Goal: Task Accomplishment & Management: Complete application form

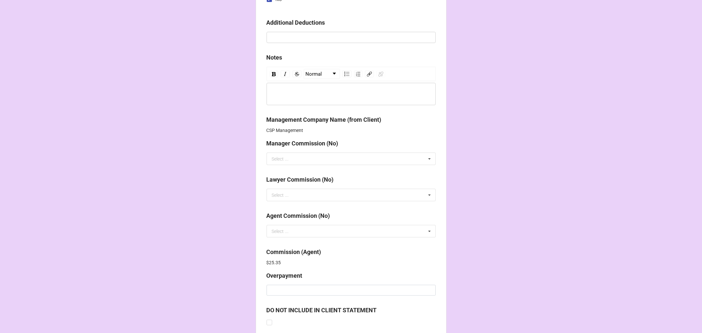
scroll to position [808, 0]
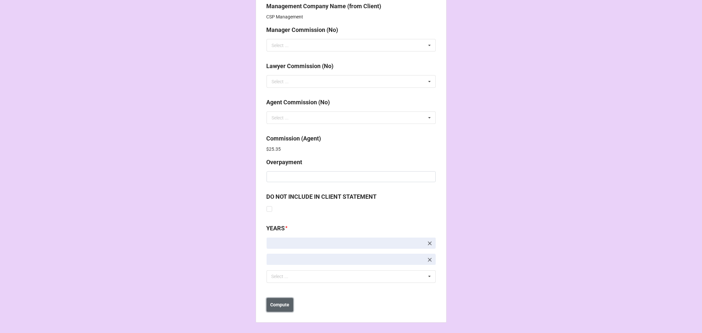
click at [281, 303] on b "Compute" at bounding box center [279, 305] width 19 height 7
click at [283, 305] on button "Save" at bounding box center [279, 305] width 24 height 14
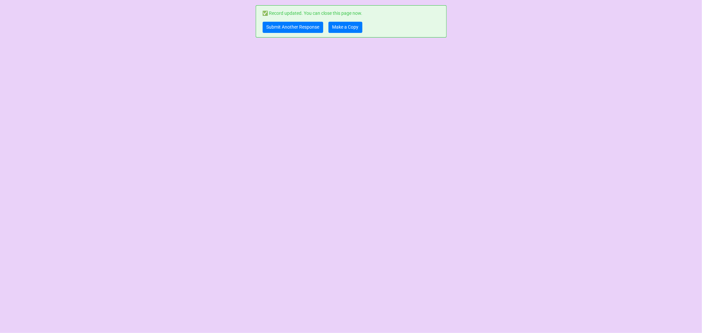
scroll to position [0, 0]
click at [347, 24] on link "Make a Copy" at bounding box center [345, 27] width 34 height 11
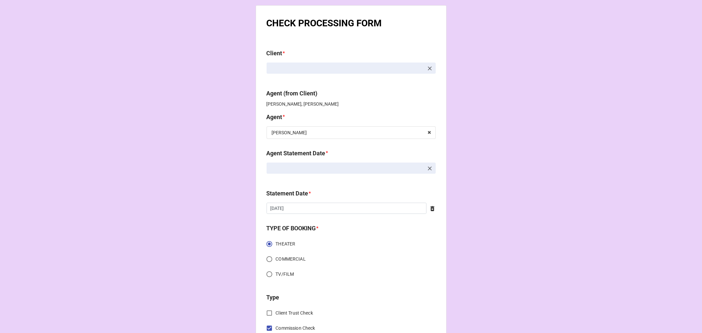
scroll to position [73, 0]
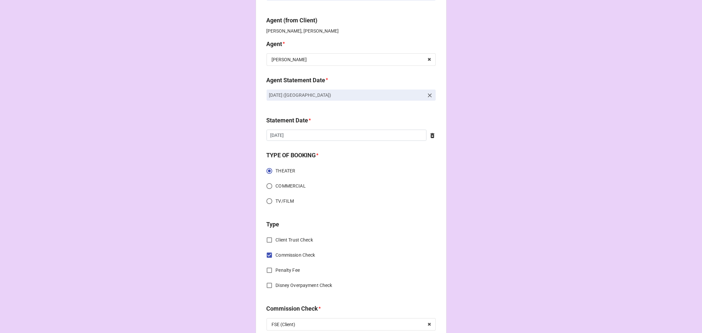
click at [430, 94] on icon at bounding box center [429, 95] width 7 height 7
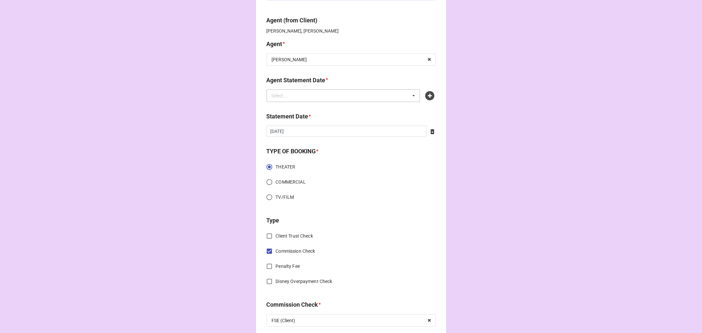
click at [364, 97] on div "Select ... No results found." at bounding box center [344, 95] width 154 height 13
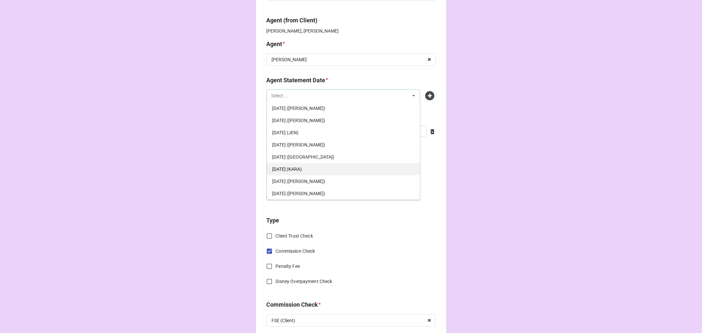
scroll to position [37, 0]
click at [335, 155] on div "[DATE] (KARA)" at bounding box center [343, 156] width 153 height 12
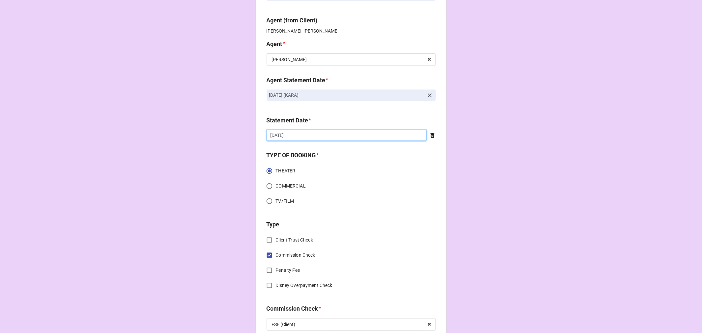
click at [306, 132] on input "[DATE]" at bounding box center [347, 135] width 160 height 11
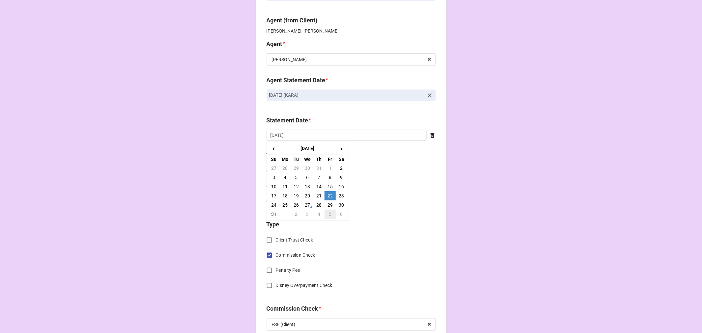
click at [326, 212] on td "5" at bounding box center [329, 214] width 11 height 9
type input "[DATE]"
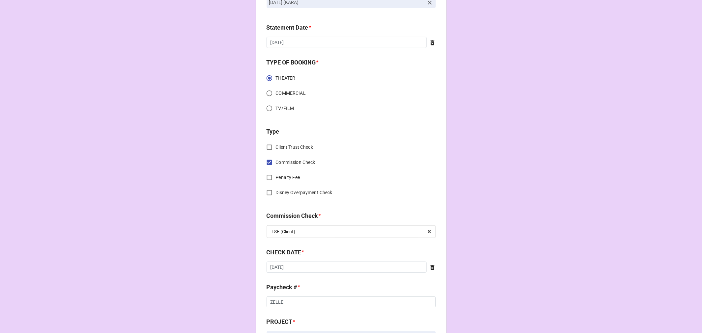
scroll to position [256, 0]
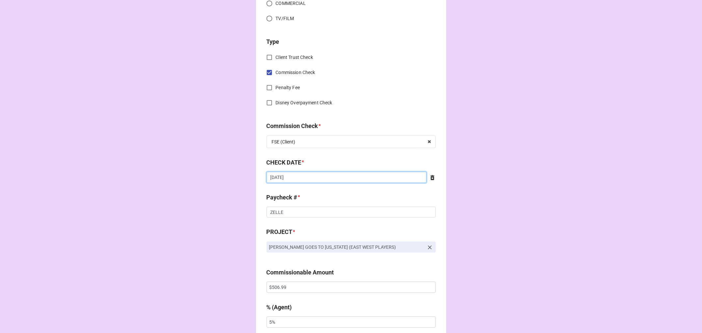
click at [313, 179] on input "[DATE]" at bounding box center [347, 177] width 160 height 11
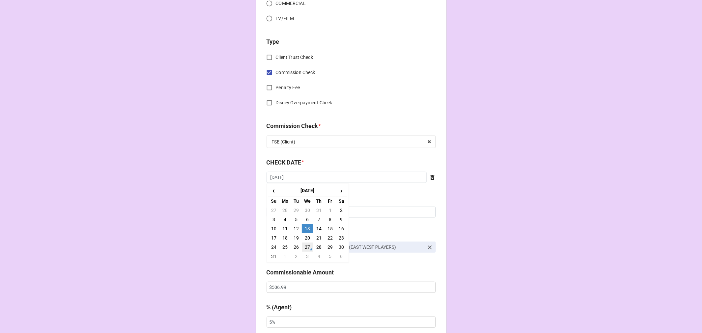
click at [306, 246] on td "27" at bounding box center [307, 246] width 11 height 9
type input "[DATE]"
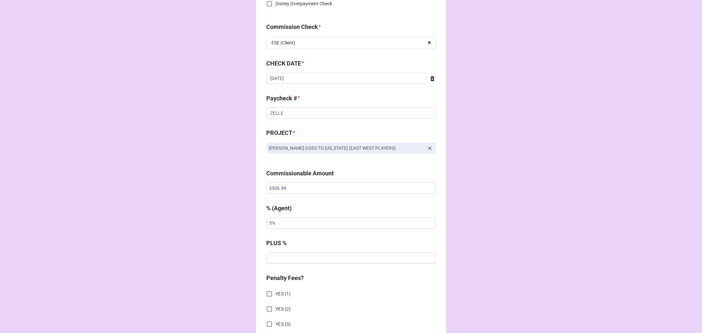
scroll to position [366, 0]
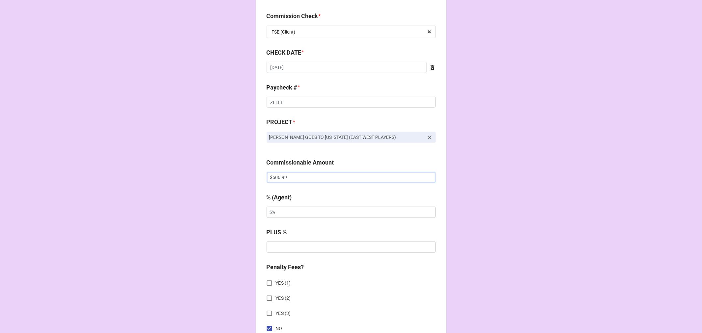
drag, startPoint x: 298, startPoint y: 177, endPoint x: 188, endPoint y: 156, distance: 112.2
click at [188, 156] on div "CHECK PROCESSING FORM Client * [PERSON_NAME] Agent (from Client) [PERSON_NAME],…" at bounding box center [351, 193] width 702 height 1118
paste input "386.6"
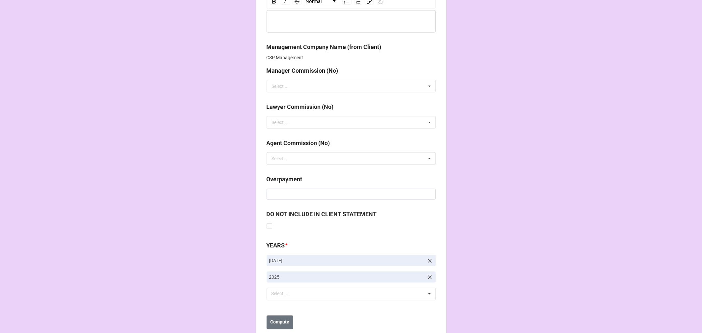
scroll to position [785, 0]
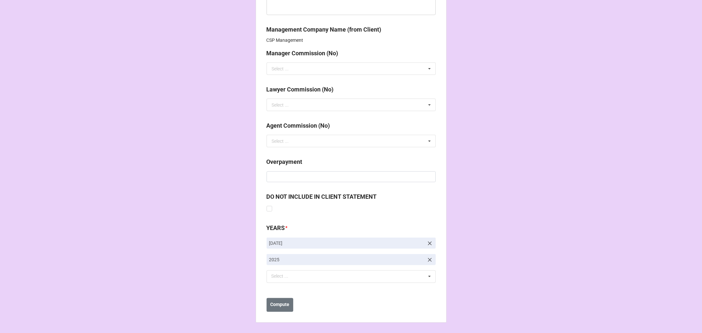
type input "$386.69"
click at [427, 238] on link "[DATE]" at bounding box center [351, 243] width 169 height 11
click at [427, 244] on icon at bounding box center [429, 243] width 7 height 7
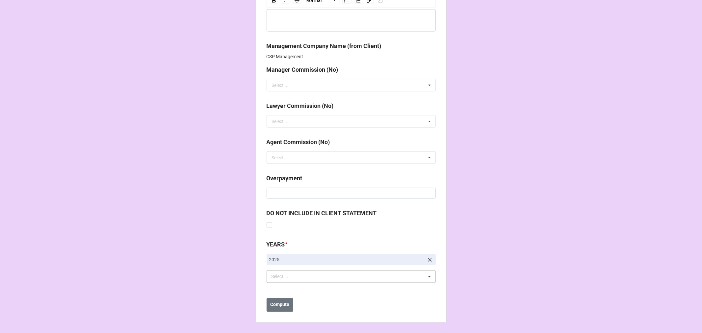
click at [298, 276] on div "Select ... No results found." at bounding box center [351, 276] width 169 height 13
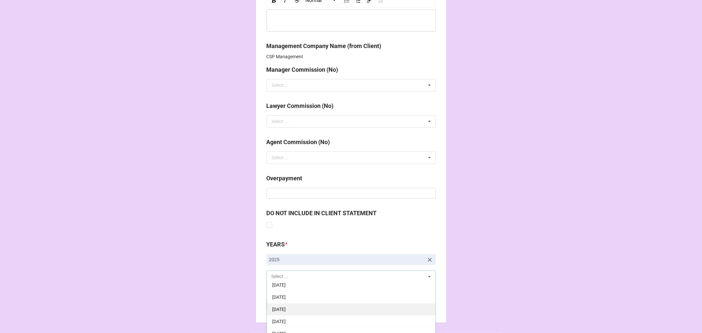
scroll to position [73, 0]
click at [314, 314] on div "[DATE]" at bounding box center [351, 313] width 168 height 12
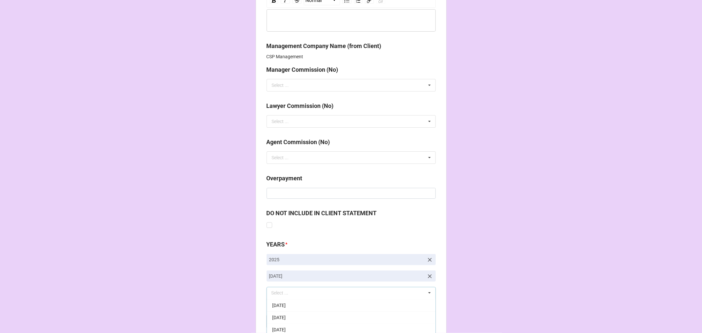
click at [412, 210] on b "DO NOT INCLUDE IN CLIENT STATEMENT" at bounding box center [351, 215] width 169 height 12
click at [272, 321] on b "Compute" at bounding box center [279, 321] width 19 height 7
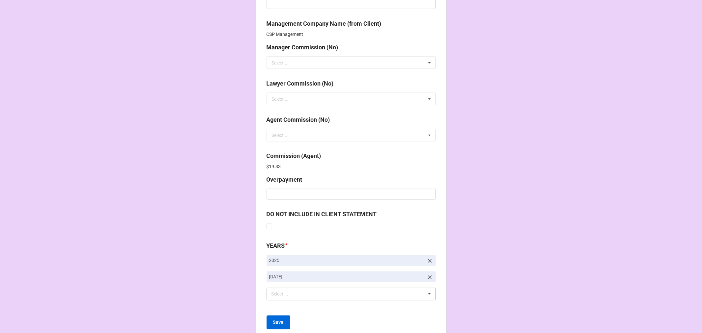
scroll to position [808, 0]
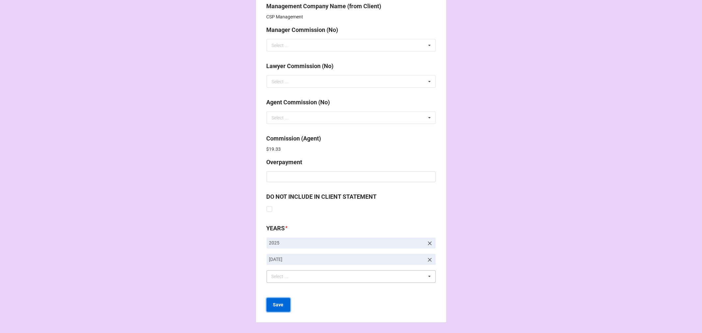
click at [279, 306] on b "Save" at bounding box center [278, 305] width 11 height 7
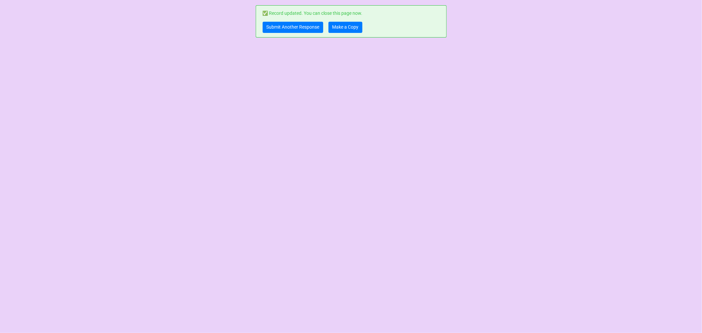
scroll to position [0, 0]
